Goal: Information Seeking & Learning: Learn about a topic

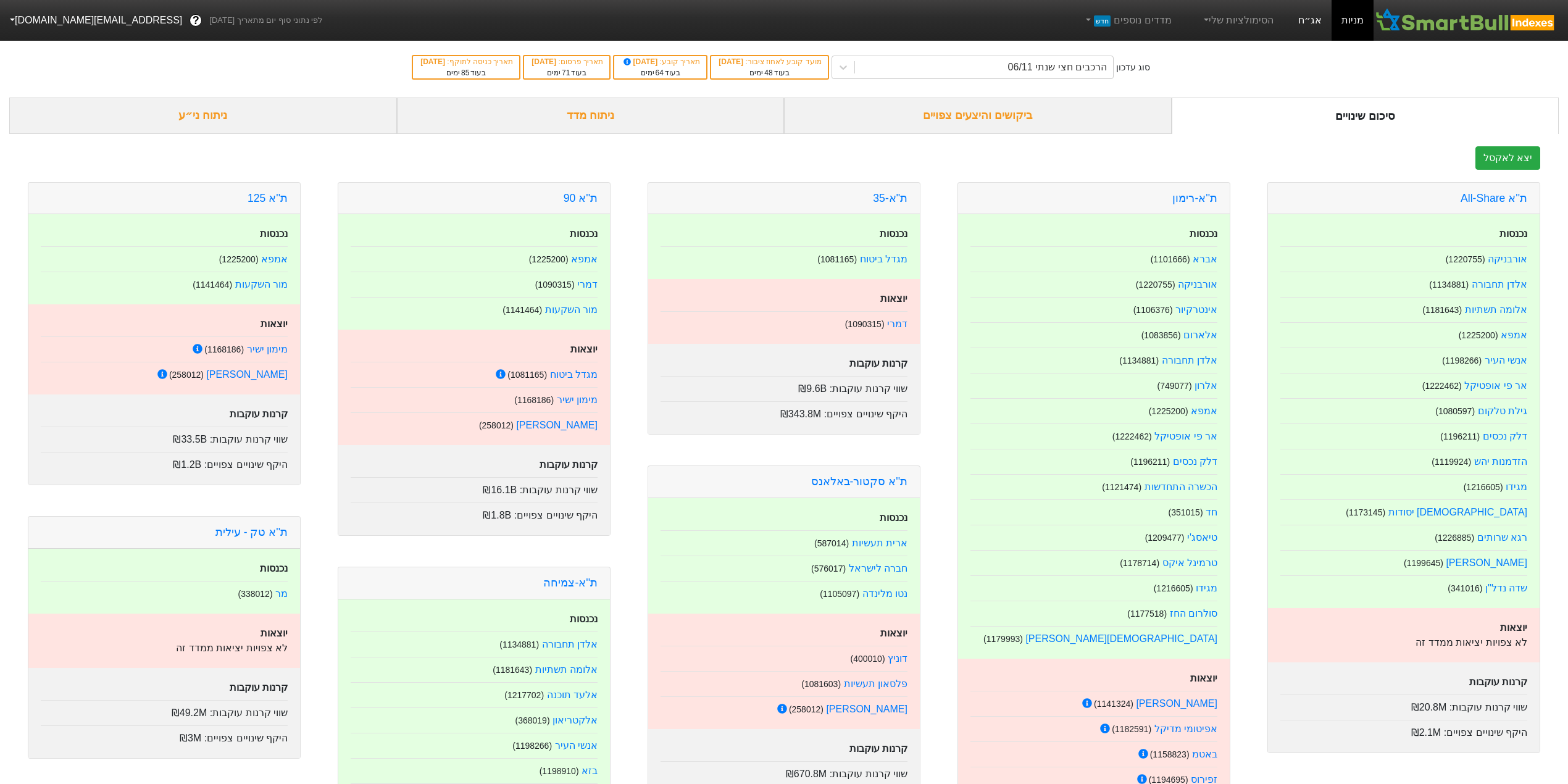
click at [1307, 22] on link "אג״ח" at bounding box center [1309, 20] width 43 height 41
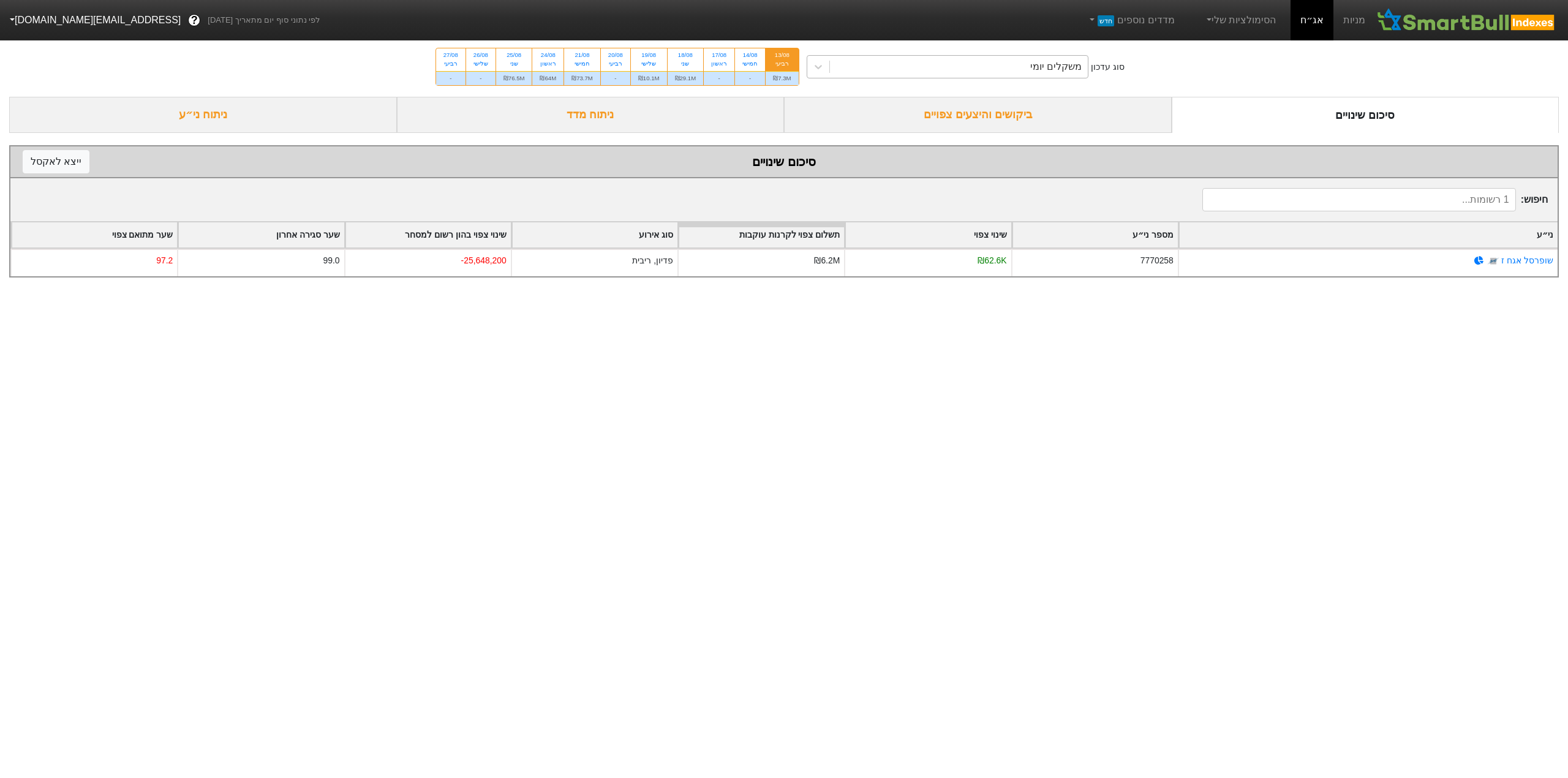
click at [905, 61] on div "משקלים יומי" at bounding box center [959, 67] width 258 height 22
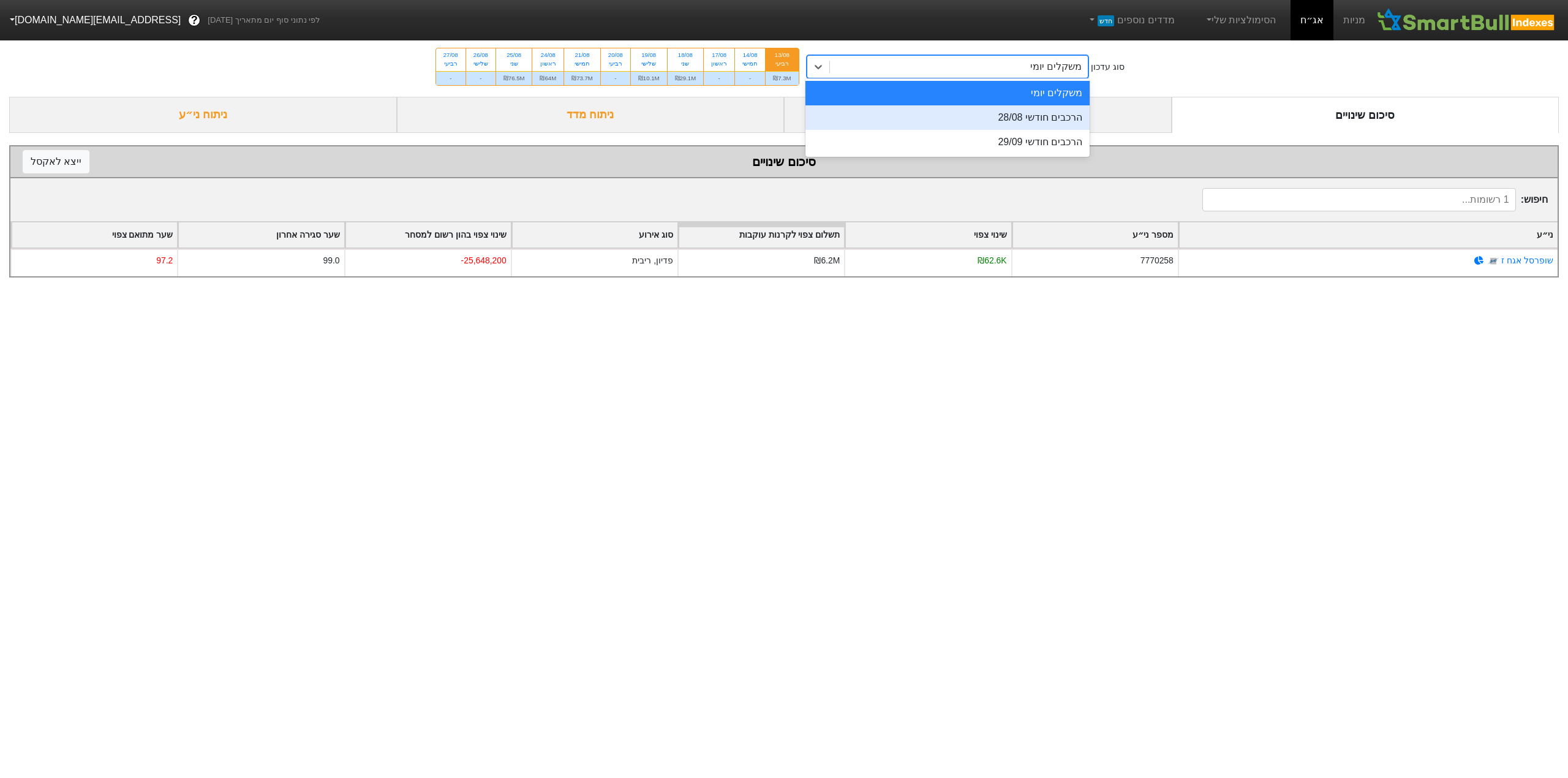
click at [1029, 123] on div "הרכבים חודשי 28/08" at bounding box center [948, 117] width 285 height 25
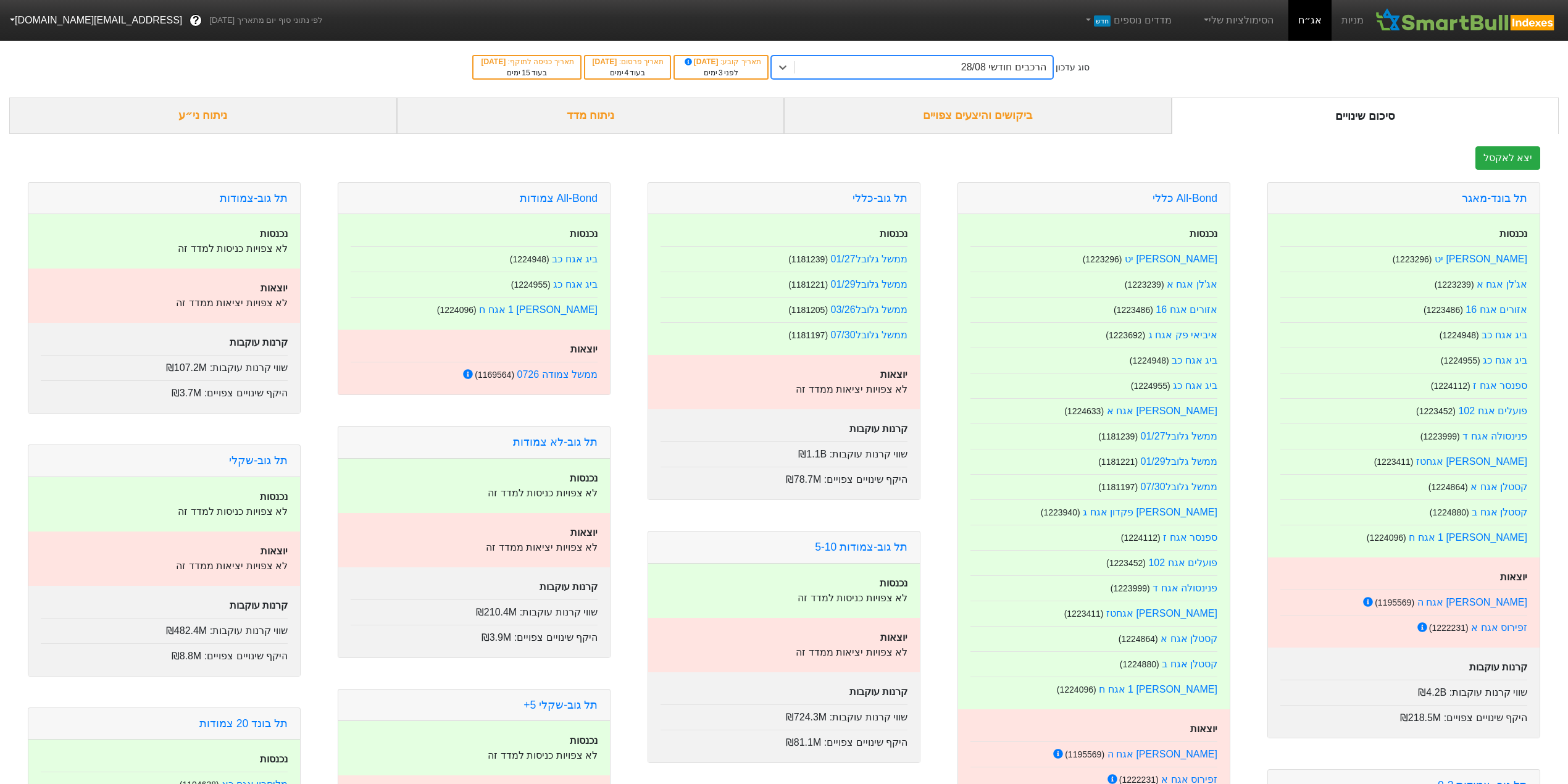
click at [954, 118] on div "ביקושים והיצעים צפויים" at bounding box center [978, 115] width 388 height 36
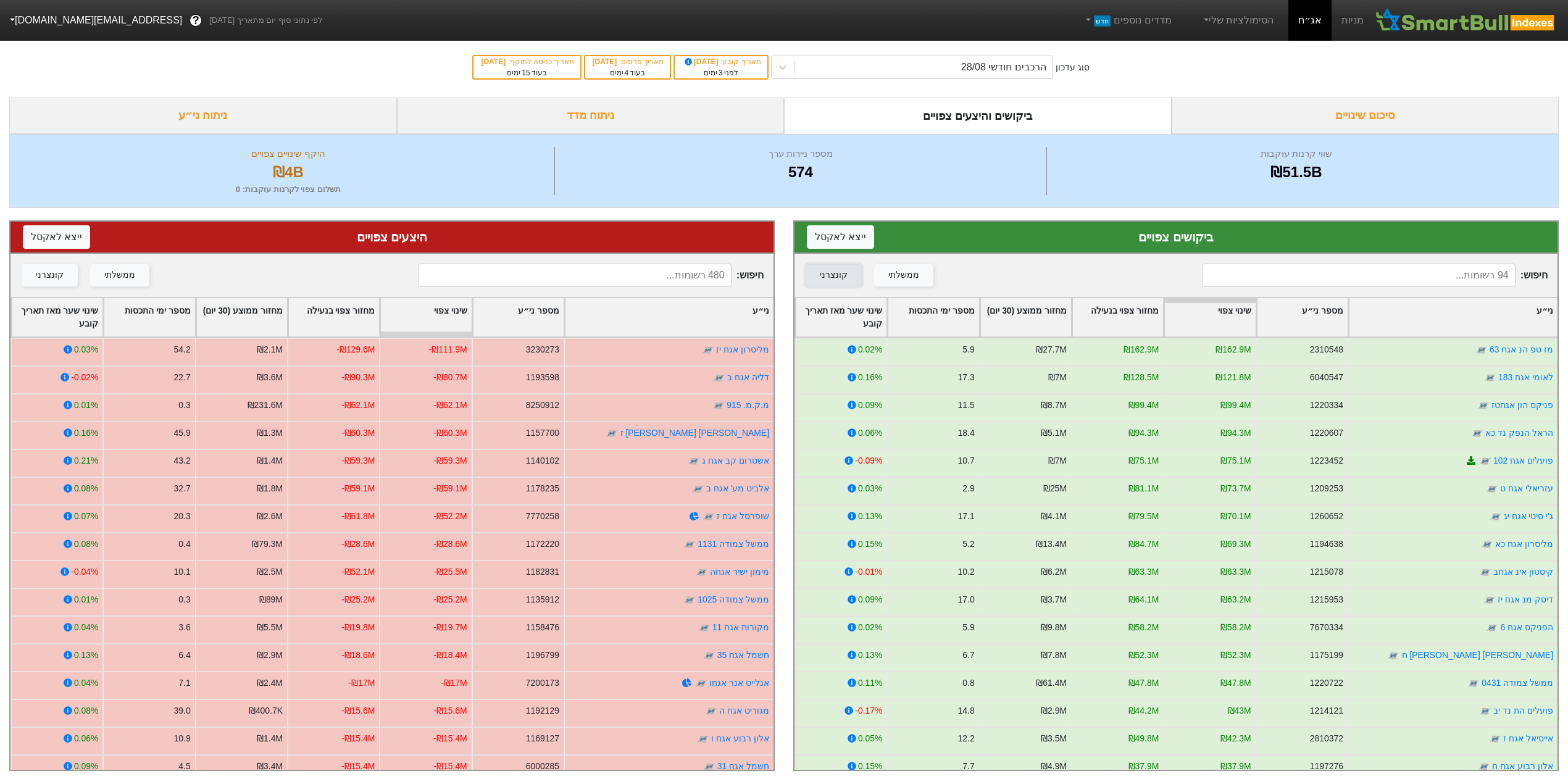
click at [823, 267] on button "קונצרני" at bounding box center [833, 275] width 56 height 22
click at [36, 271] on div "קונצרני" at bounding box center [50, 275] width 28 height 14
click at [836, 235] on button "ייצא ל אקסל" at bounding box center [840, 236] width 67 height 23
click at [51, 230] on button "ייצא ל אקסל" at bounding box center [56, 236] width 67 height 23
click at [627, 113] on div "ניתוח מדד" at bounding box center [591, 115] width 388 height 36
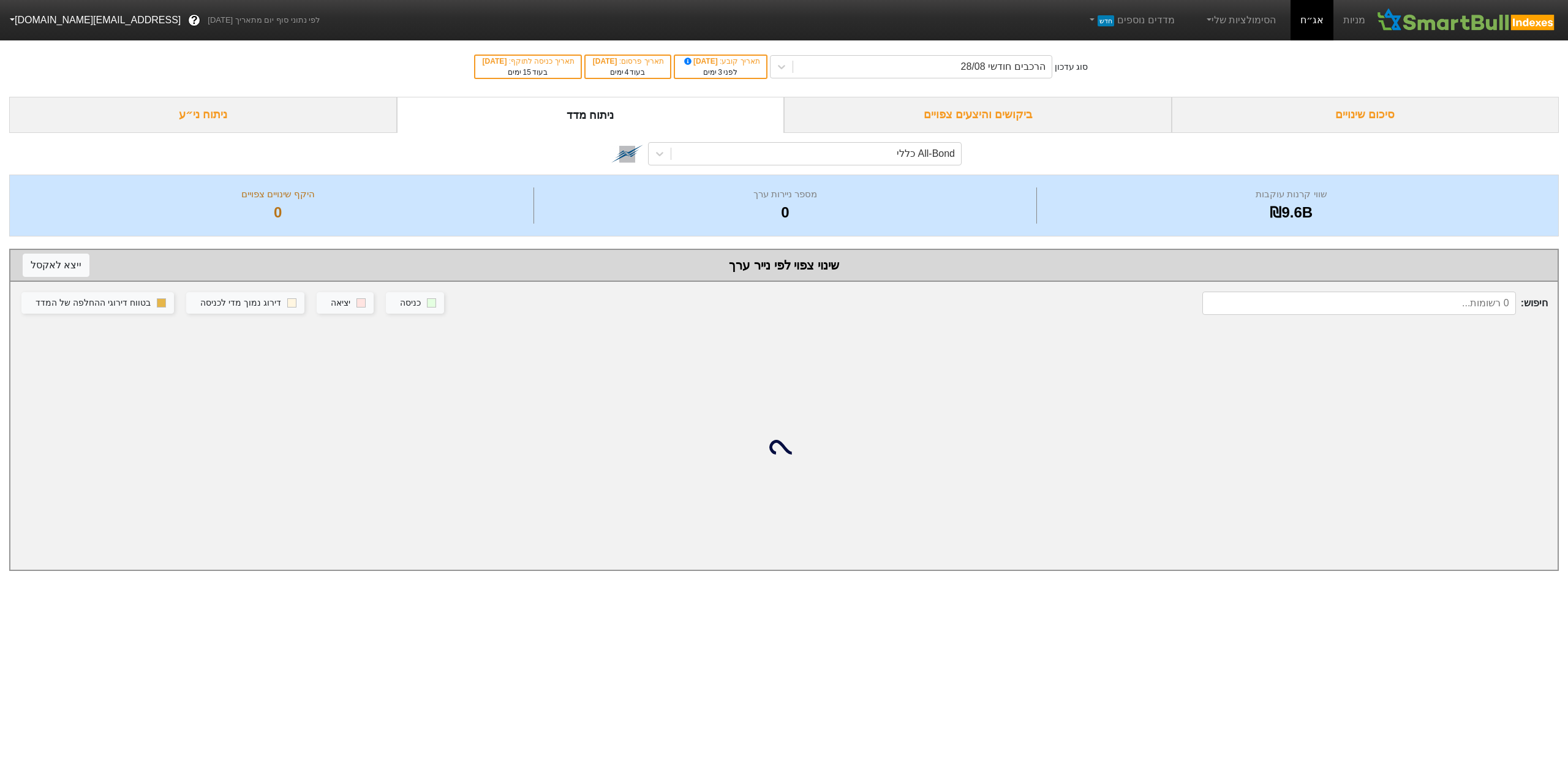
click at [287, 101] on div "ניתוח ני״ע" at bounding box center [203, 115] width 388 height 36
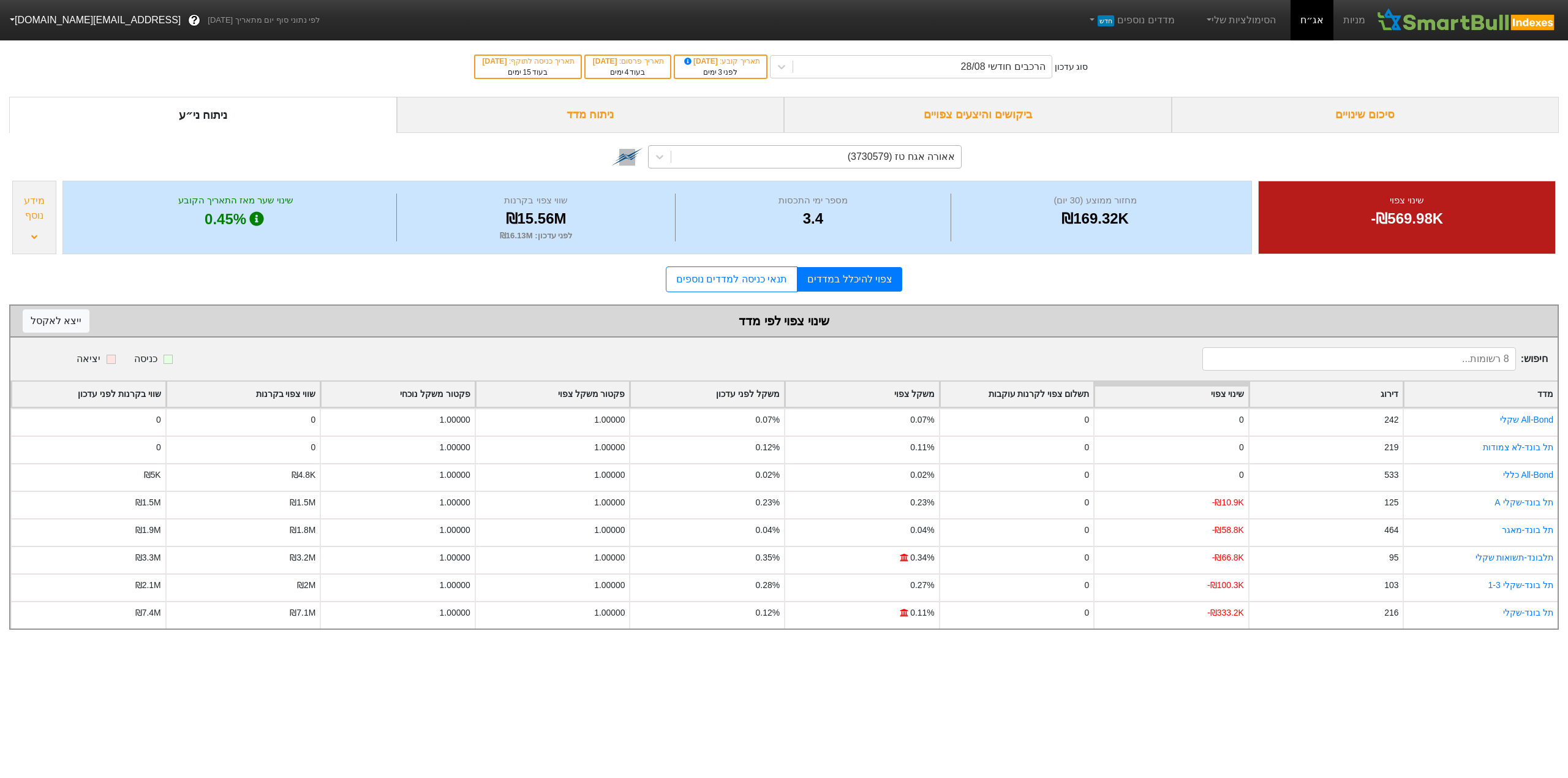
click at [879, 156] on div "אאורה אגח טז (3730579)" at bounding box center [901, 157] width 107 height 15
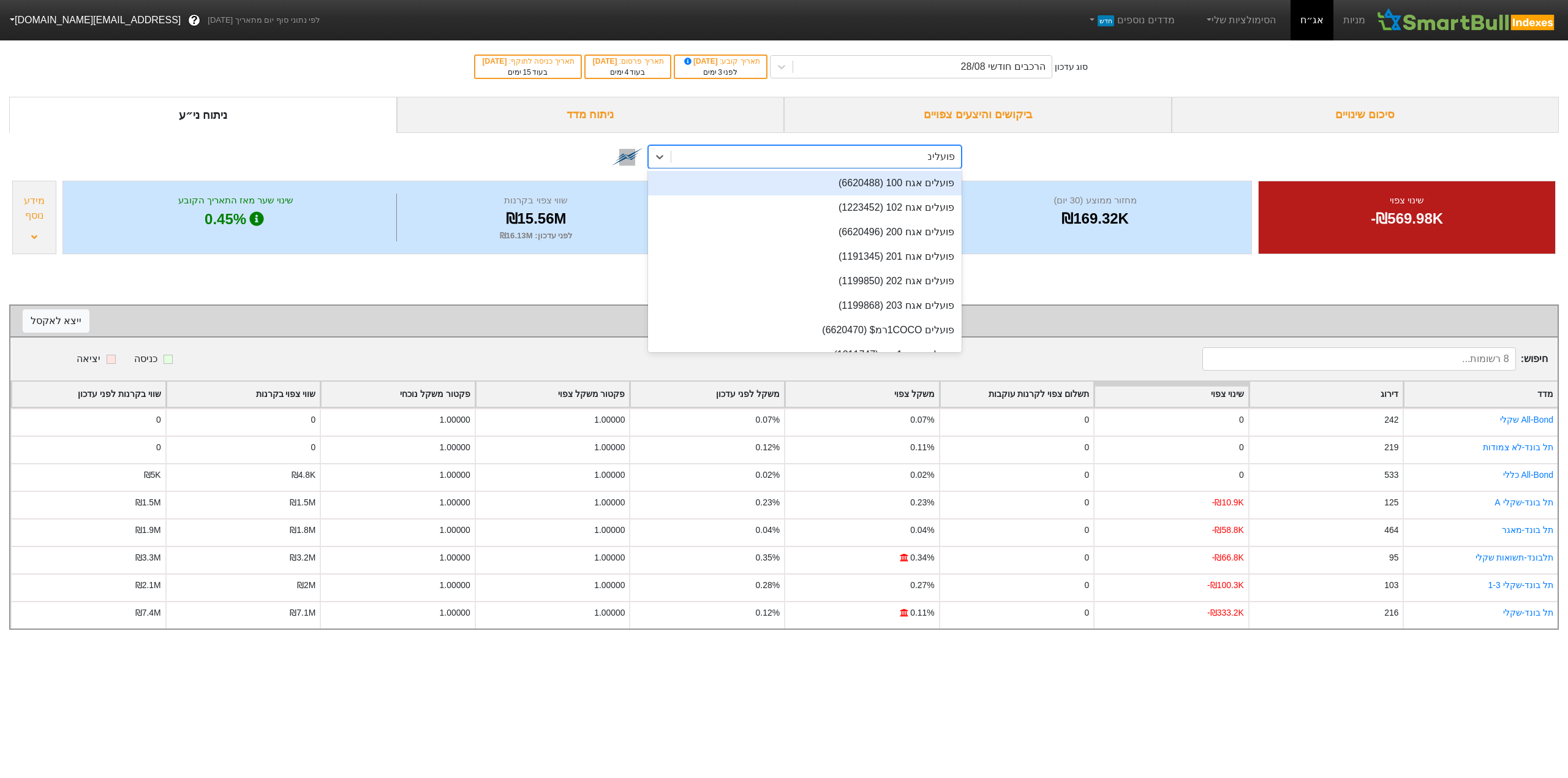
type input "פועלים"
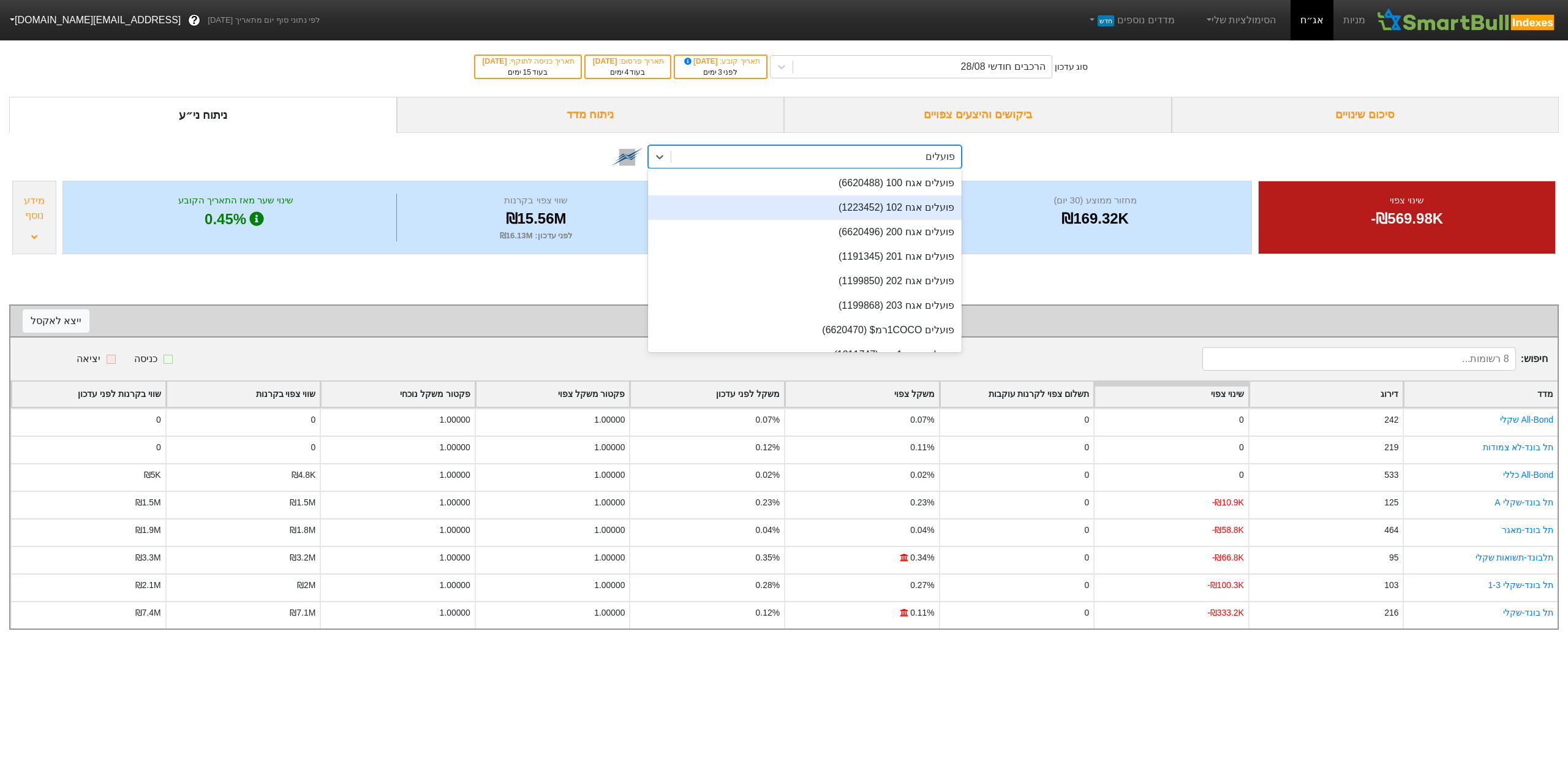
click at [880, 210] on div "פועלים אגח 102 (1223452)" at bounding box center [805, 207] width 313 height 25
